Goal: Task Accomplishment & Management: Manage account settings

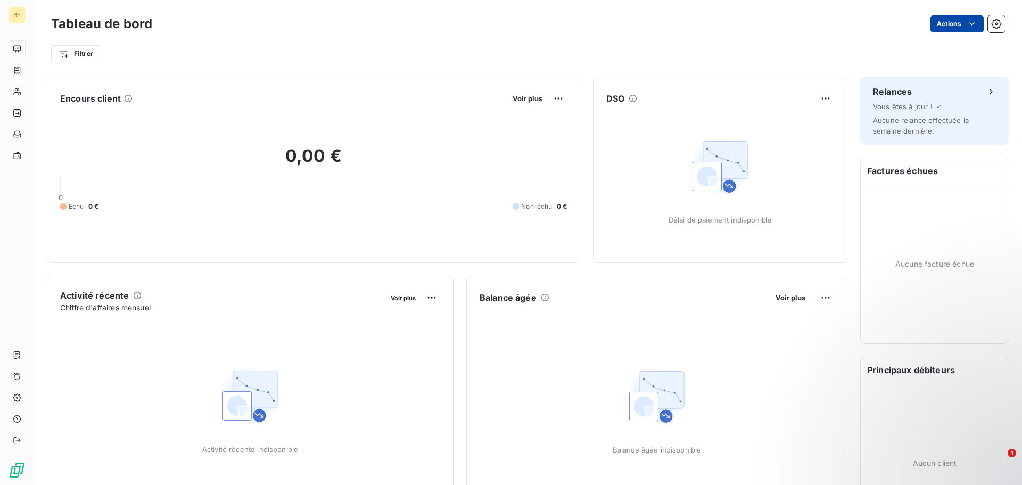
click at [942, 22] on html "BE Tableau de bord Actions Filtrer Encours client Voir plus 0,00 € 0 Échu 0 € N…" at bounding box center [511, 242] width 1022 height 485
click at [56, 22] on html "BE Tableau de bord Actions Exporter le tableau de bord Filtrer Encours client V…" at bounding box center [511, 242] width 1022 height 485
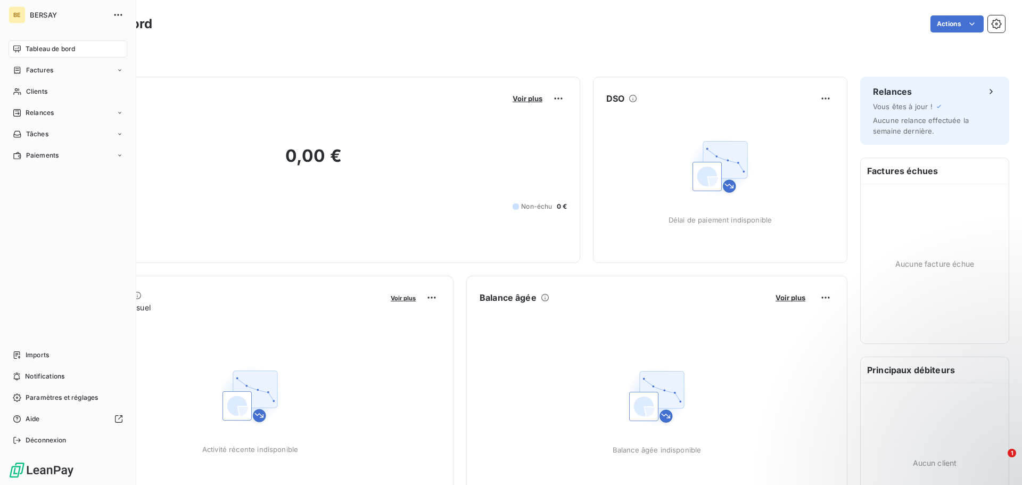
click at [22, 17] on div "BE" at bounding box center [17, 14] width 17 height 17
click at [117, 14] on icon "button" at bounding box center [118, 15] width 11 height 11
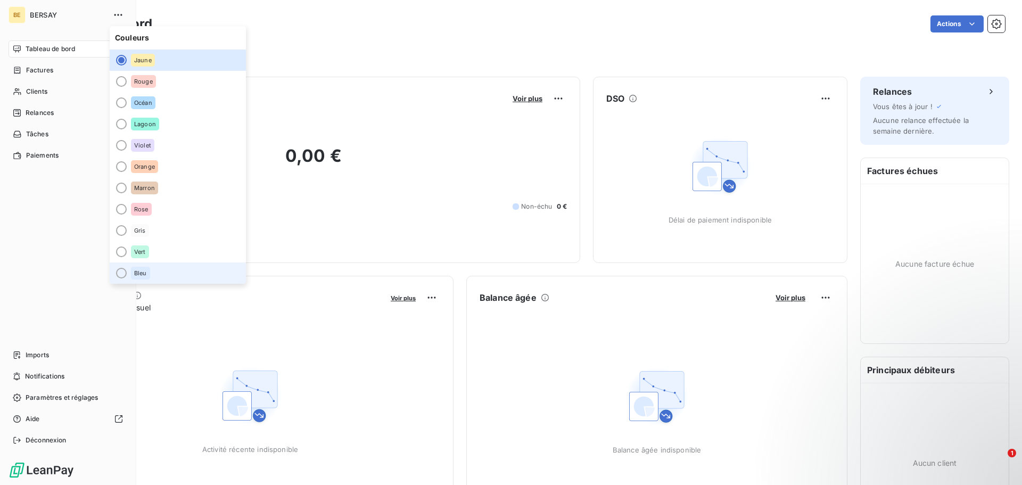
click at [150, 275] on div "Bleu" at bounding box center [140, 273] width 19 height 13
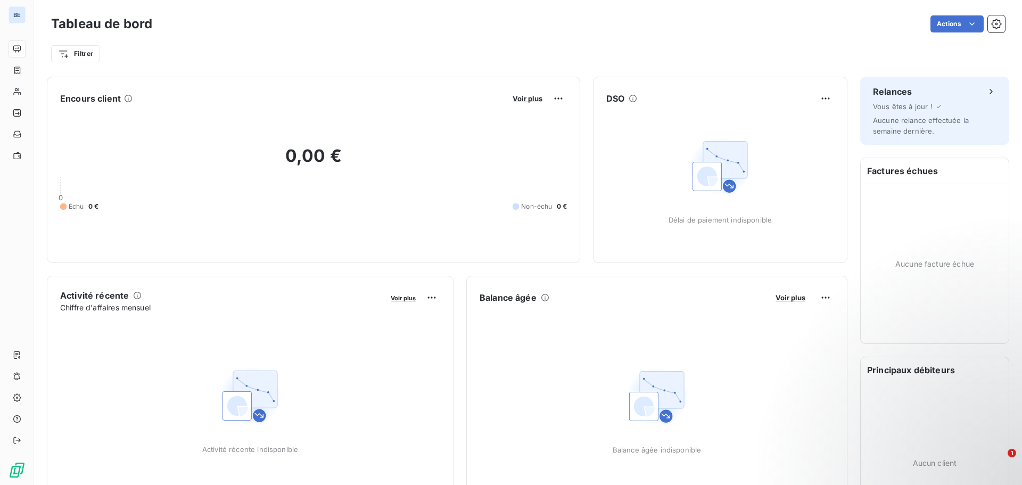
click at [300, 40] on div "Filtrer" at bounding box center [527, 49] width 953 height 29
click at [991, 25] on icon "button" at bounding box center [996, 24] width 11 height 11
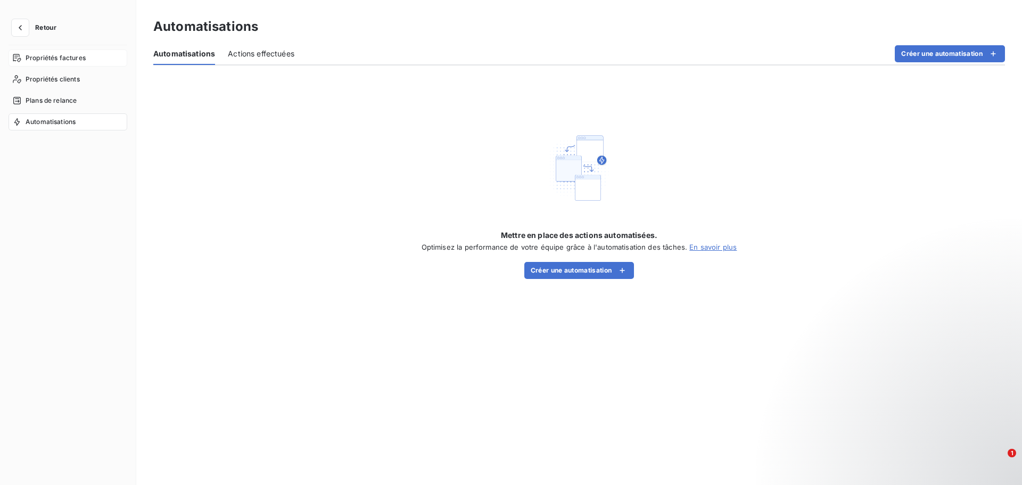
click at [35, 56] on span "Propriétés factures" at bounding box center [56, 58] width 60 height 10
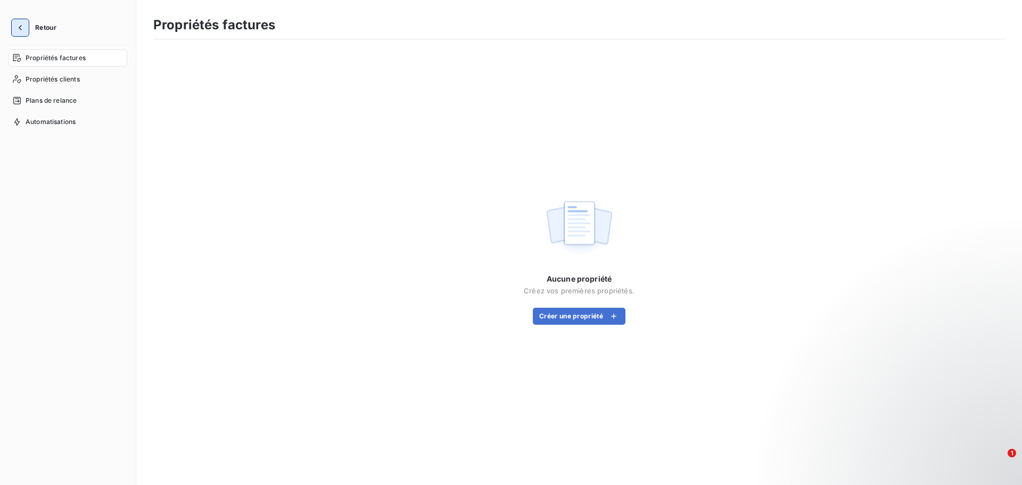
click at [19, 31] on icon "button" at bounding box center [20, 27] width 11 height 11
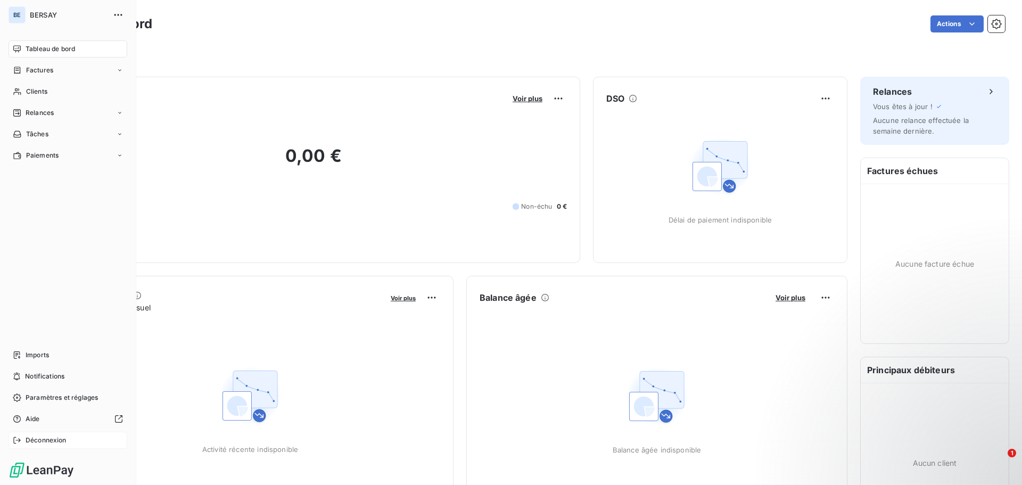
click at [49, 443] on span "Déconnexion" at bounding box center [46, 440] width 41 height 10
